Goal: Task Accomplishment & Management: Complete application form

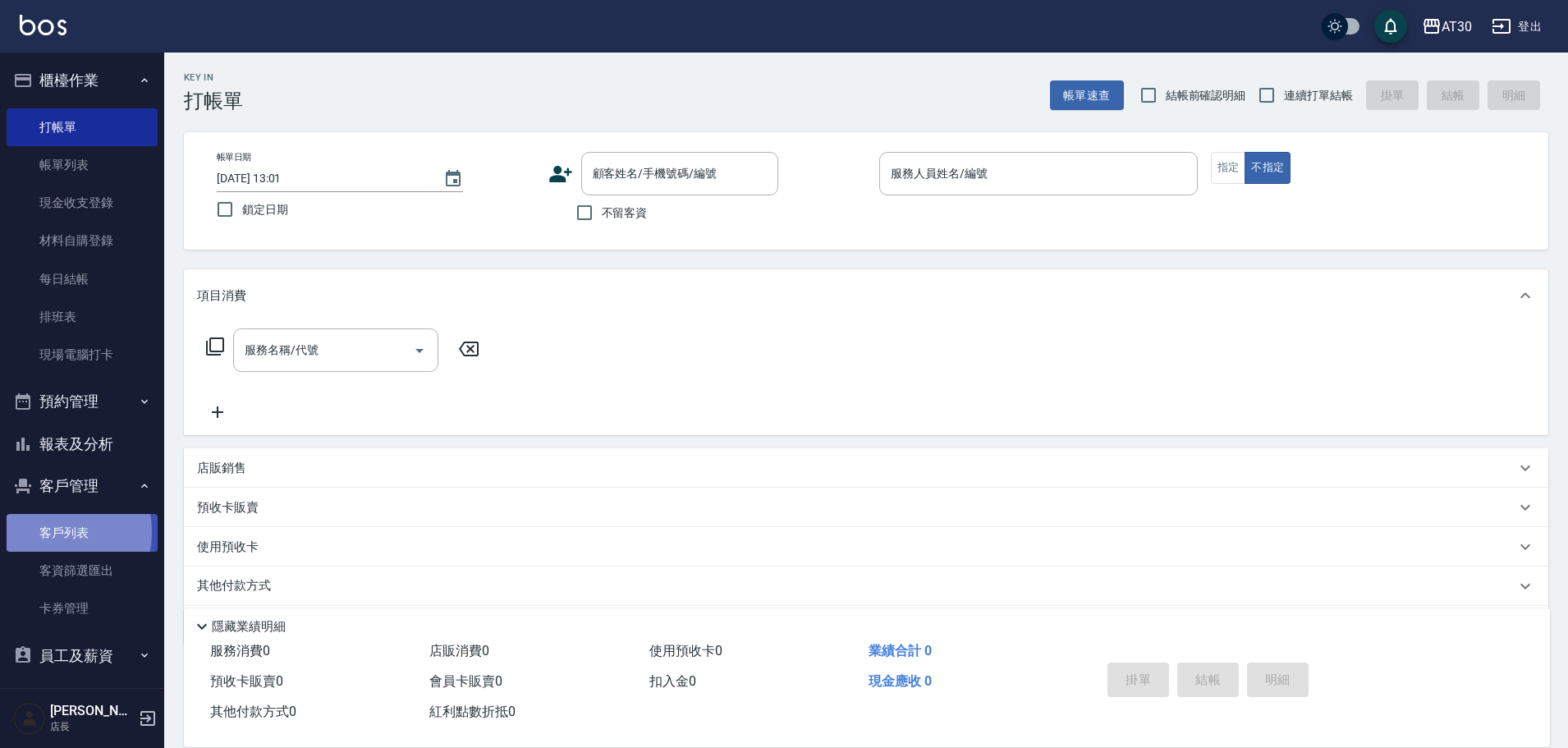
click at [45, 532] on link "客戶列表" at bounding box center [83, 532] width 151 height 37
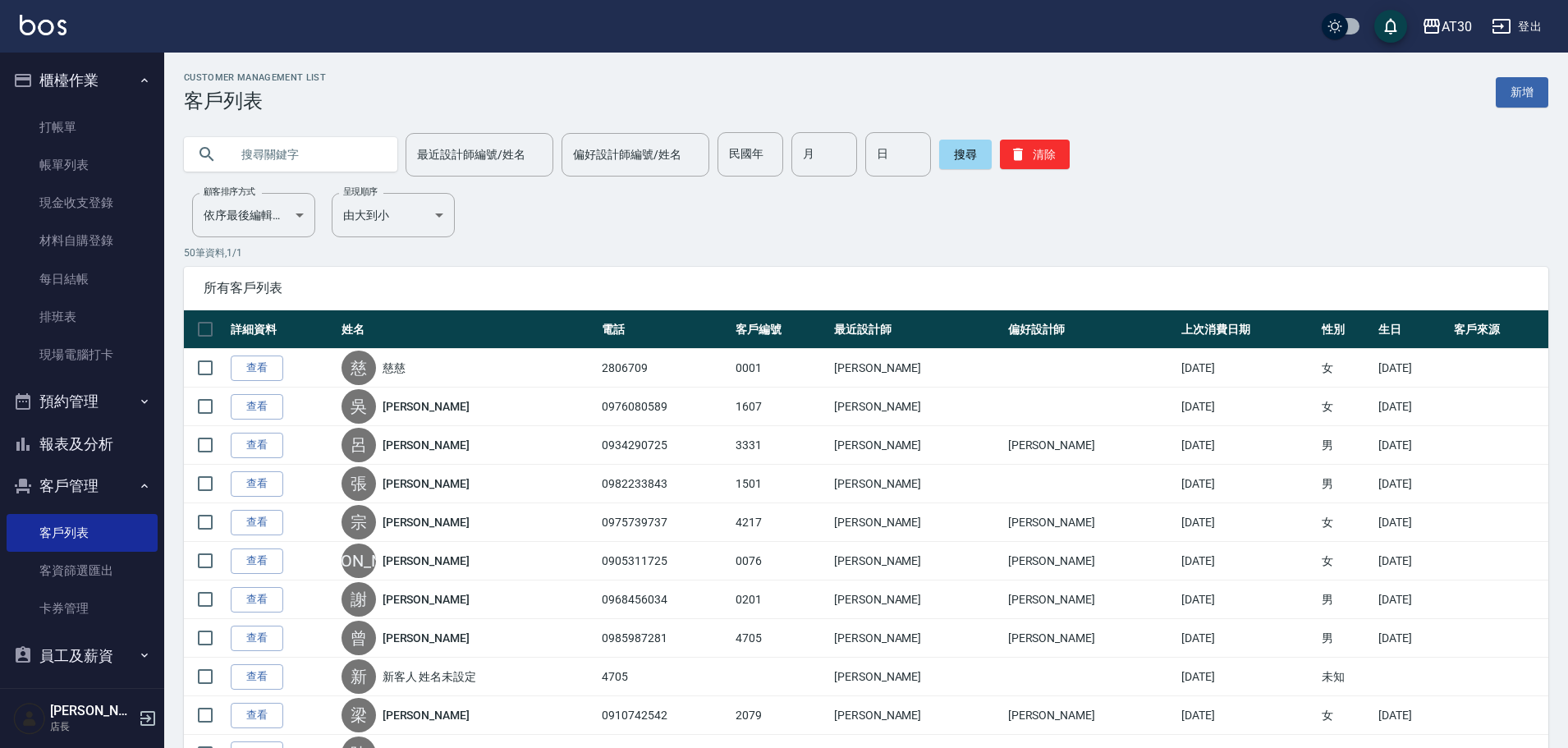
click at [738, 151] on input "民國年" at bounding box center [750, 154] width 66 height 44
type input "79"
type input "11"
type input "21"
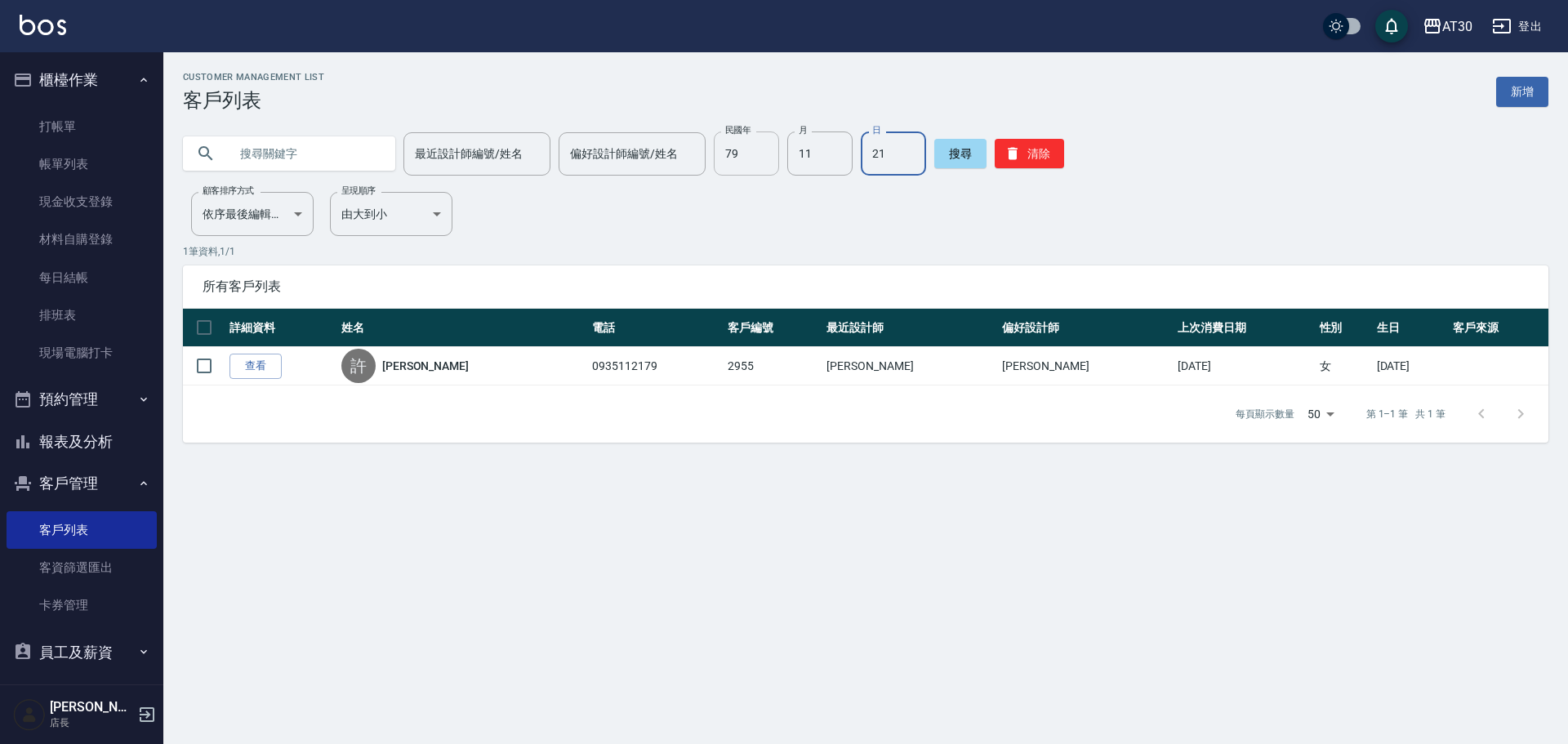
drag, startPoint x: 767, startPoint y: 165, endPoint x: 743, endPoint y: 163, distance: 24.1
click at [766, 165] on input "79" at bounding box center [746, 153] width 66 height 44
type input "70"
type input "01"
type input "11"
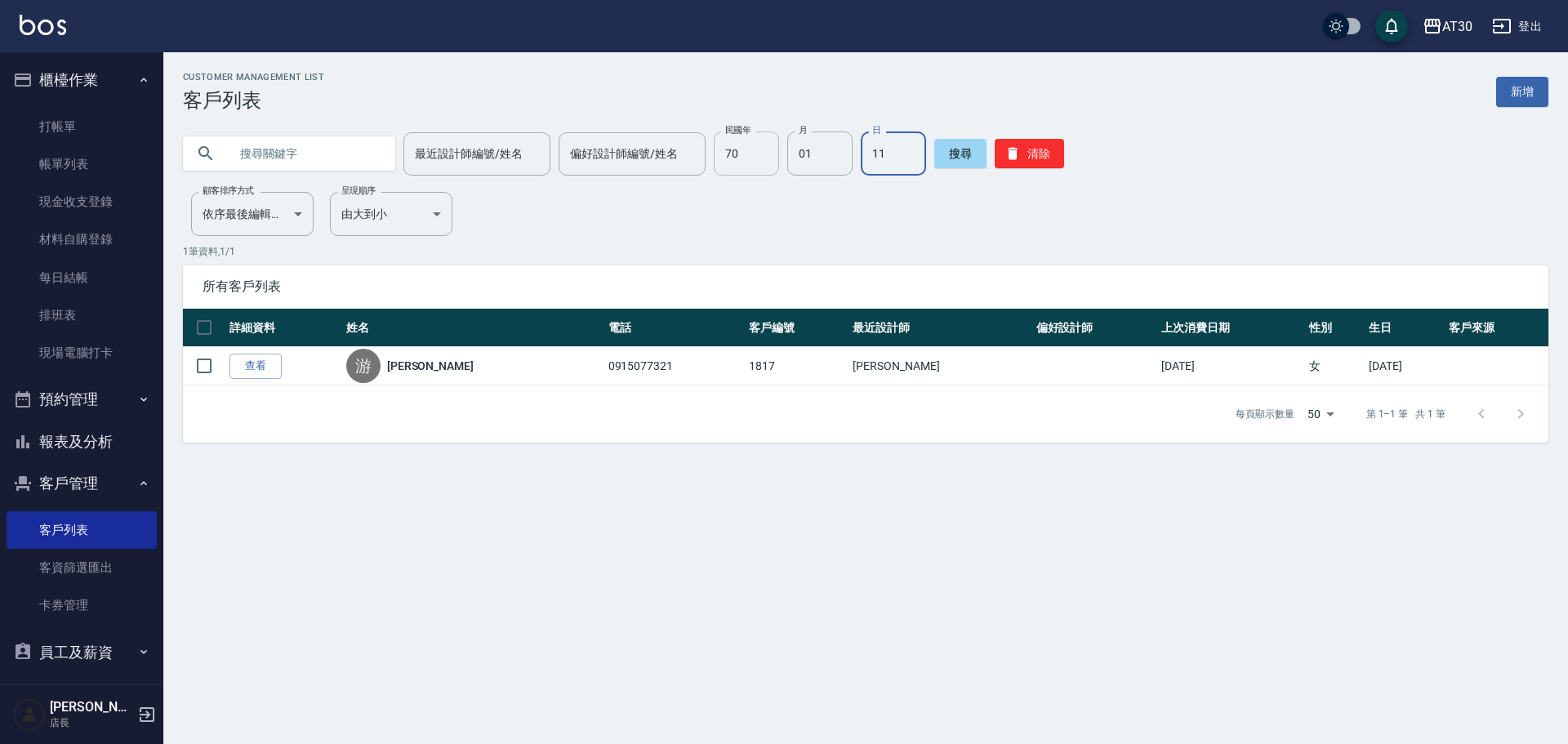
click at [728, 148] on input "70" at bounding box center [746, 153] width 66 height 44
click at [761, 167] on input "70" at bounding box center [746, 153] width 66 height 44
type input "81"
type input "03"
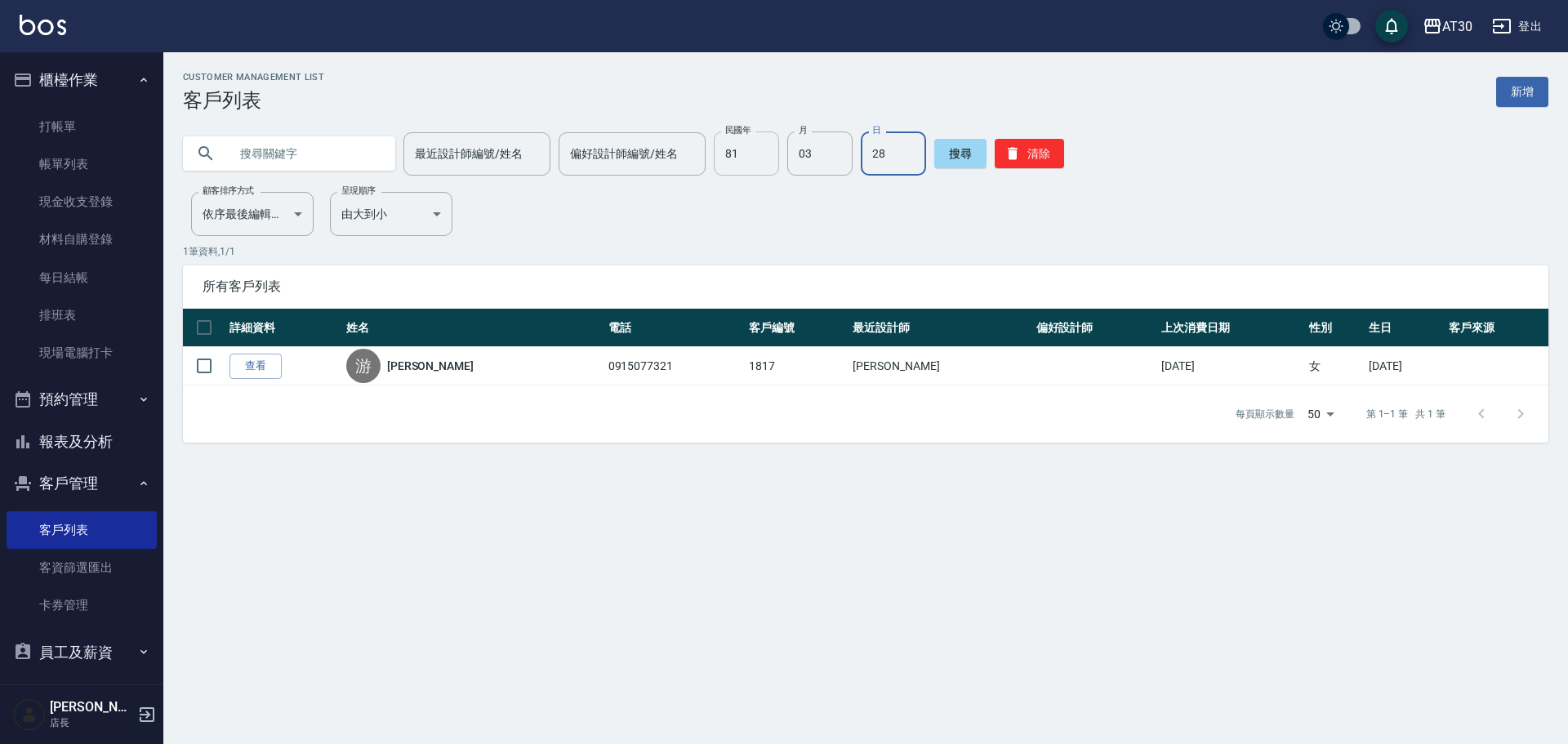
type input "28"
